Goal: Transaction & Acquisition: Download file/media

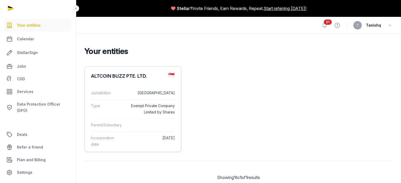
click at [114, 90] on dl "Jurisdiction [GEOGRAPHIC_DATA] Type Exempt Private Company Limited by Shares Pa…" at bounding box center [133, 119] width 96 height 72
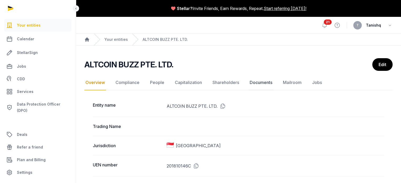
click at [256, 80] on link "Documents" at bounding box center [261, 82] width 25 height 15
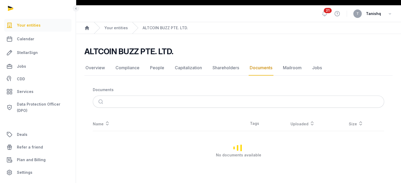
scroll to position [18, 0]
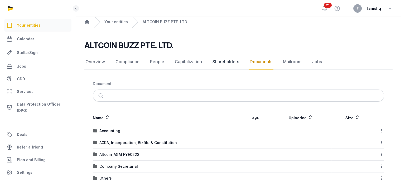
click at [229, 60] on link "Shareholders" at bounding box center [225, 61] width 29 height 15
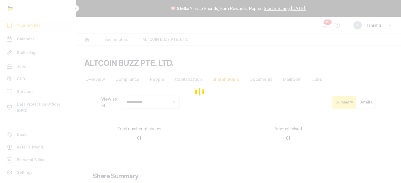
click at [261, 78] on div "Loading" at bounding box center [200, 91] width 401 height 183
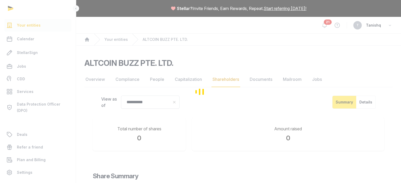
click at [264, 79] on div "Loading" at bounding box center [200, 91] width 401 height 183
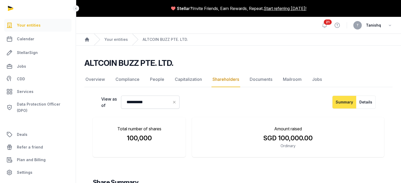
click at [264, 79] on link "Documents" at bounding box center [261, 79] width 25 height 15
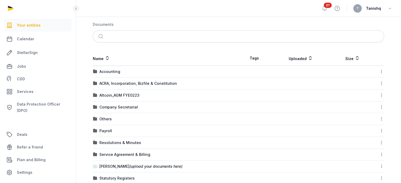
scroll to position [99, 0]
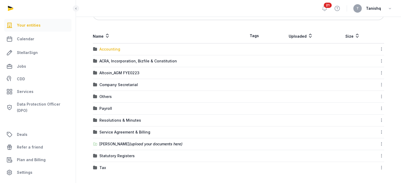
click at [107, 50] on div "Accounting" at bounding box center [109, 49] width 21 height 5
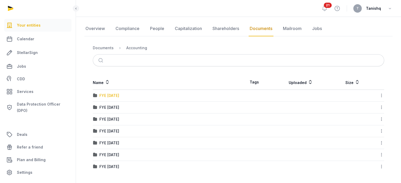
scroll to position [50, 0]
click at [110, 97] on div "FYE [DATE]" at bounding box center [109, 96] width 20 height 5
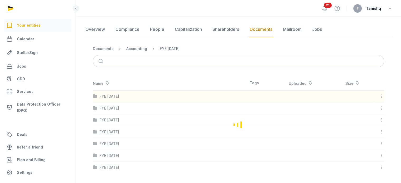
scroll to position [0, 0]
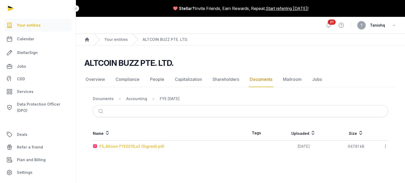
click at [152, 145] on div "FS_Altcoin FYE0219_v2 (Signed).pdf" at bounding box center [131, 146] width 65 height 5
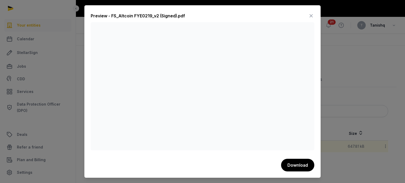
click at [70, 22] on div at bounding box center [202, 91] width 405 height 183
click at [312, 14] on icon at bounding box center [311, 16] width 6 height 8
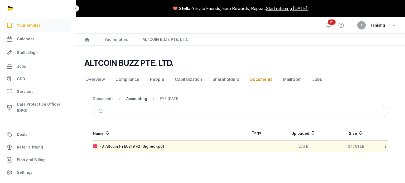
click at [137, 98] on div "Accounting" at bounding box center [136, 98] width 21 height 5
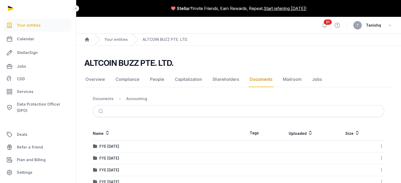
scroll to position [26, 0]
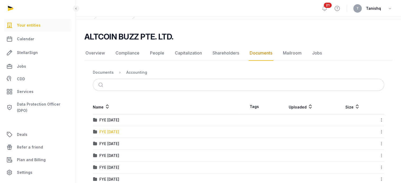
click at [113, 132] on div "FYE [DATE]" at bounding box center [109, 131] width 20 height 5
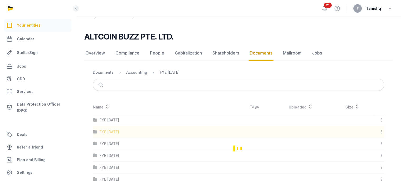
scroll to position [0, 0]
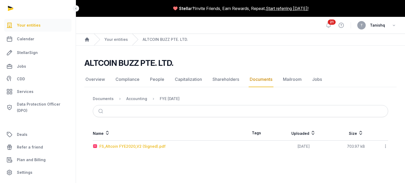
click at [130, 146] on div "FS_Altcoin FYE2020_V2 (Signed).pdf" at bounding box center [132, 146] width 66 height 5
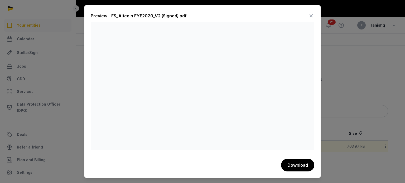
click at [312, 17] on icon at bounding box center [311, 16] width 6 height 8
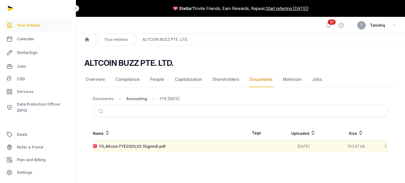
click at [138, 97] on div "Accounting" at bounding box center [136, 98] width 21 height 5
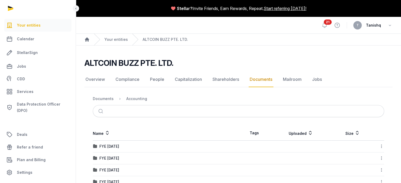
scroll to position [50, 0]
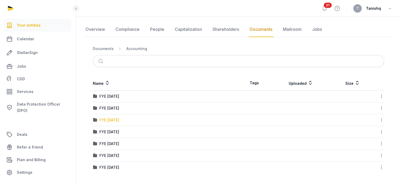
click at [117, 120] on div "FYE [DATE]" at bounding box center [109, 120] width 20 height 5
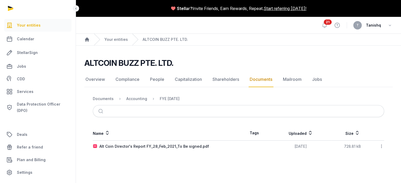
scroll to position [0, 0]
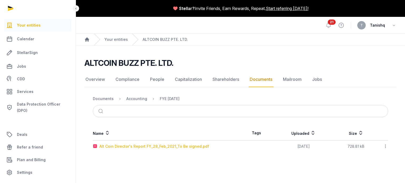
click at [152, 146] on div "Alt Coin Director's Report FY_28_Feb_2021_To Be signed.pdf" at bounding box center [154, 146] width 110 height 5
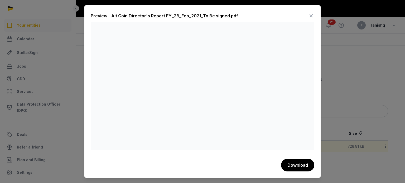
click at [311, 14] on icon at bounding box center [311, 16] width 6 height 8
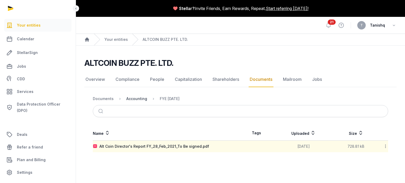
click at [129, 98] on div "Accounting" at bounding box center [136, 98] width 21 height 5
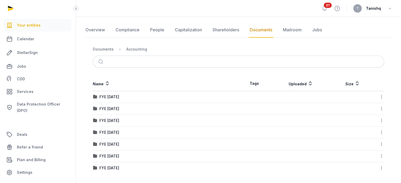
scroll to position [50, 0]
click at [118, 133] on div "FYE [DATE]" at bounding box center [109, 131] width 20 height 5
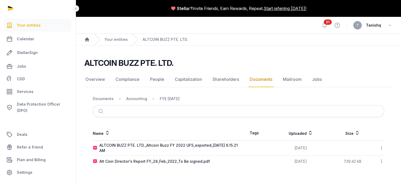
scroll to position [0, 0]
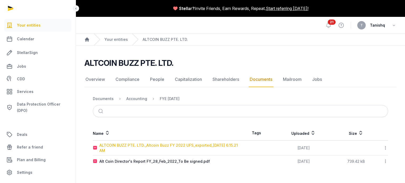
click at [149, 147] on div "ALTCOIN BUZZ PTE. LTD._Altcoin Buzz FY 2022 UFS_exported_[DATE] 6.15.21 AM" at bounding box center [169, 148] width 141 height 11
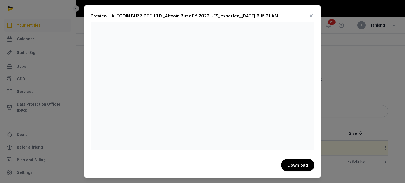
click at [312, 17] on icon at bounding box center [311, 16] width 6 height 8
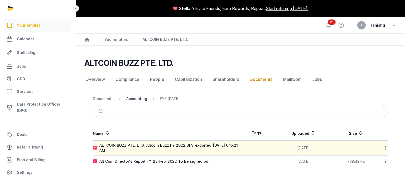
click at [130, 98] on div "Accounting" at bounding box center [136, 98] width 21 height 5
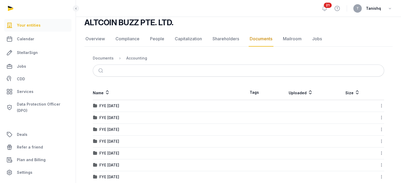
scroll to position [50, 0]
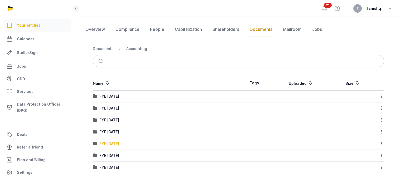
click at [110, 141] on div "FYE [DATE]" at bounding box center [109, 143] width 20 height 5
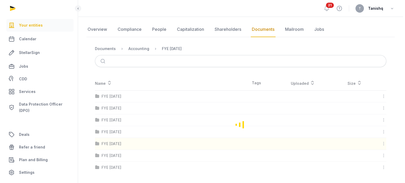
scroll to position [0, 0]
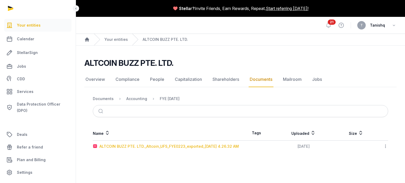
click at [169, 146] on div "ALTCOIN BUZZ PTE. LTD._Altcoin_UFS_FYE0223_exported_[DATE] 4.26.32 AM" at bounding box center [168, 146] width 139 height 5
